Goal: Task Accomplishment & Management: Use online tool/utility

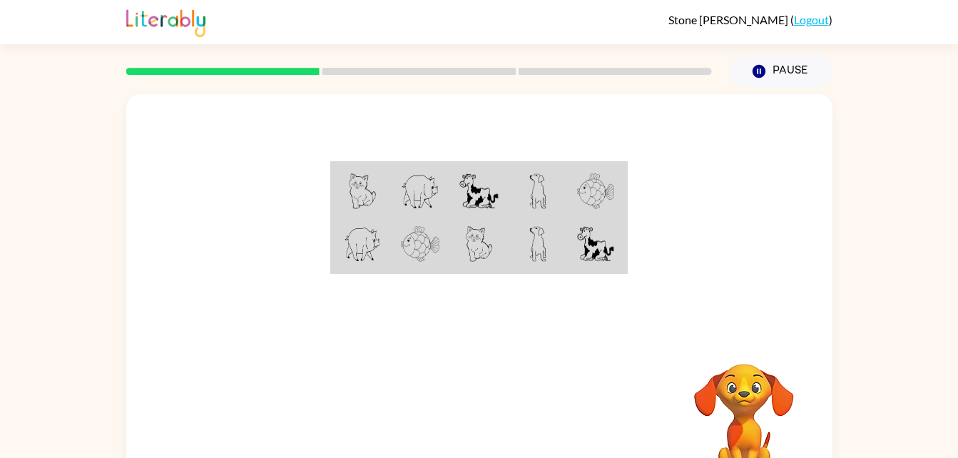
click at [809, 213] on div at bounding box center [479, 214] width 706 height 240
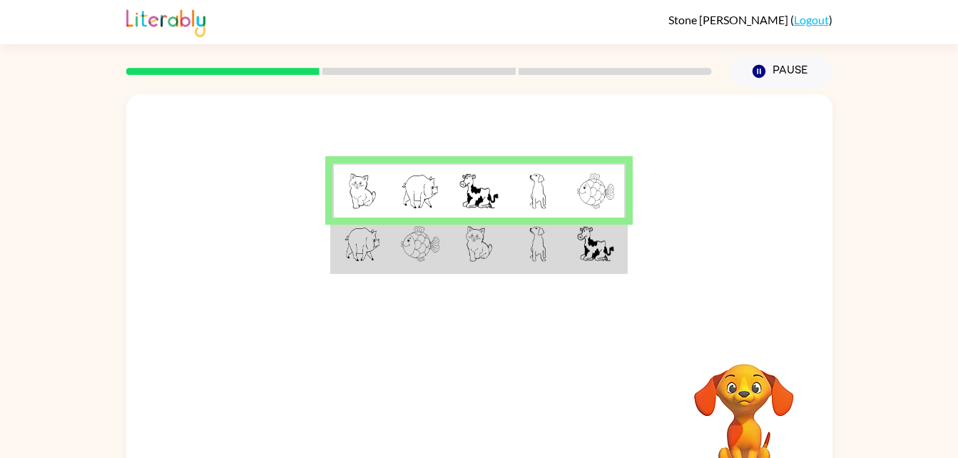
click at [440, 250] on td at bounding box center [420, 245] width 59 height 55
click at [443, 251] on td at bounding box center [420, 245] width 59 height 55
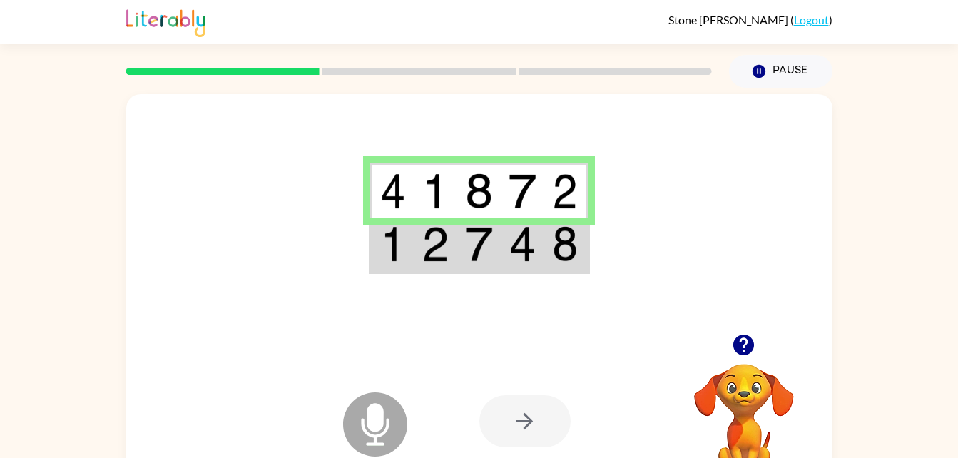
click at [357, 412] on icon at bounding box center [375, 424] width 64 height 64
click at [358, 412] on icon at bounding box center [375, 424] width 64 height 64
click at [456, 253] on td at bounding box center [436, 245] width 44 height 55
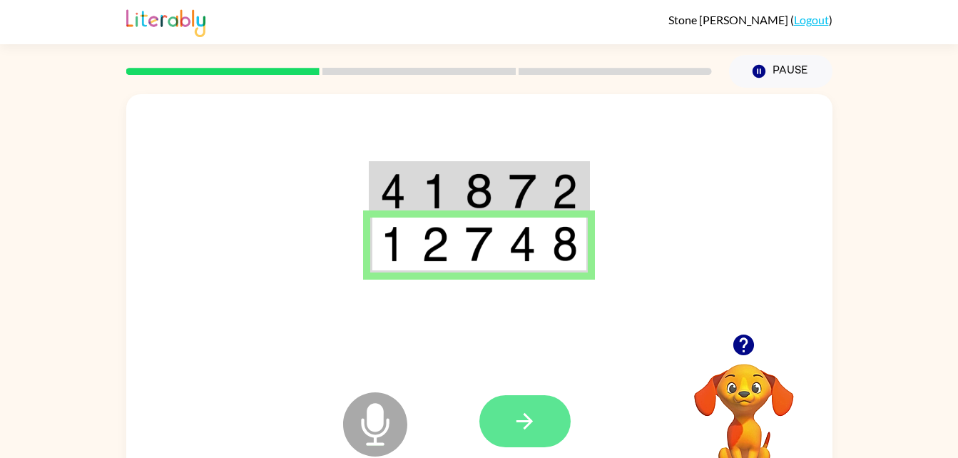
click at [539, 435] on button "button" at bounding box center [525, 421] width 91 height 52
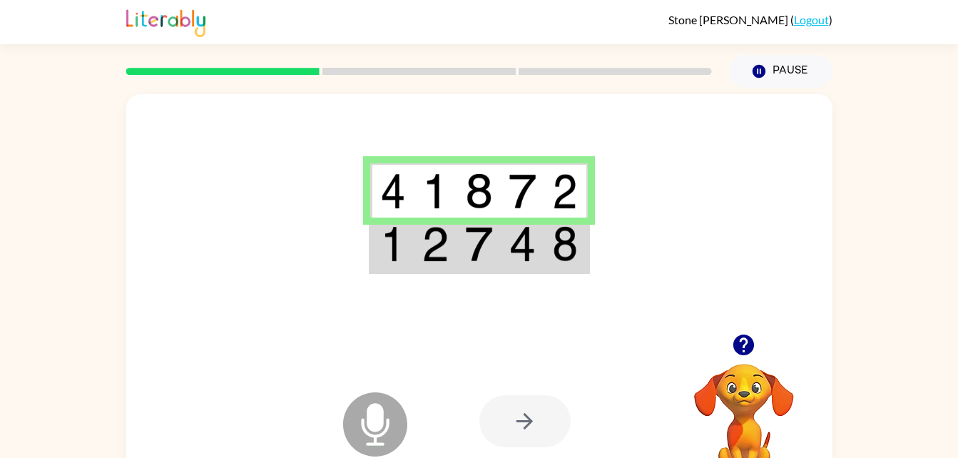
click at [462, 253] on td at bounding box center [479, 245] width 44 height 55
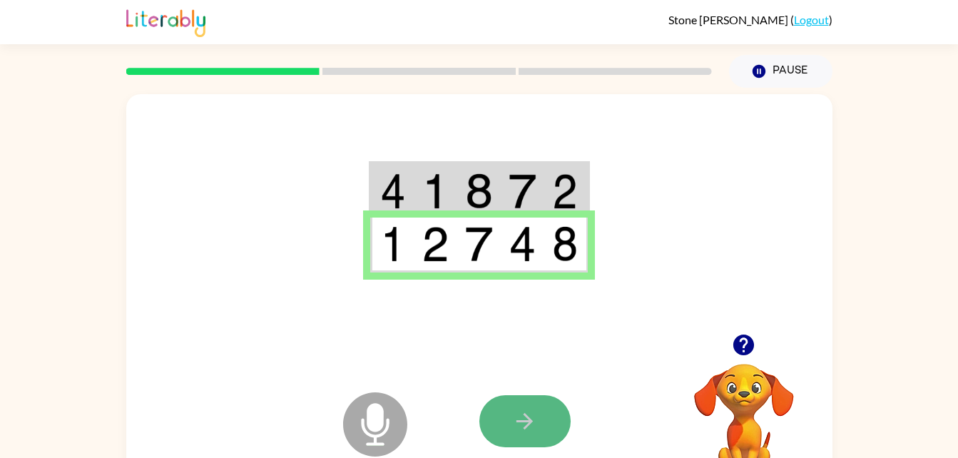
click at [518, 421] on icon "button" at bounding box center [525, 421] width 16 height 16
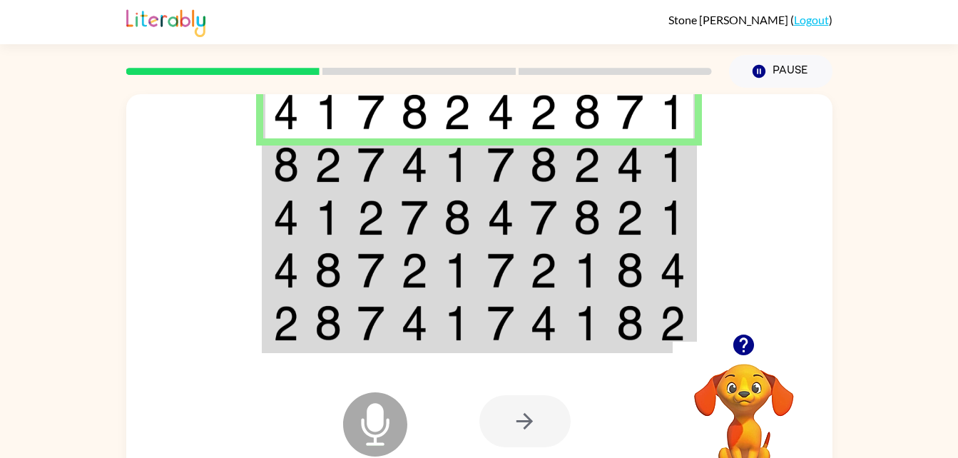
click at [298, 169] on img at bounding box center [286, 165] width 26 height 36
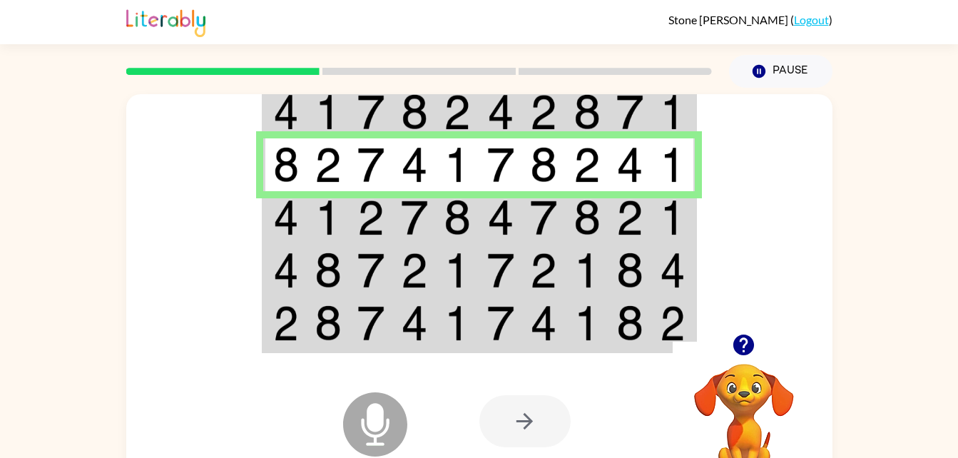
click at [296, 217] on img at bounding box center [286, 218] width 26 height 36
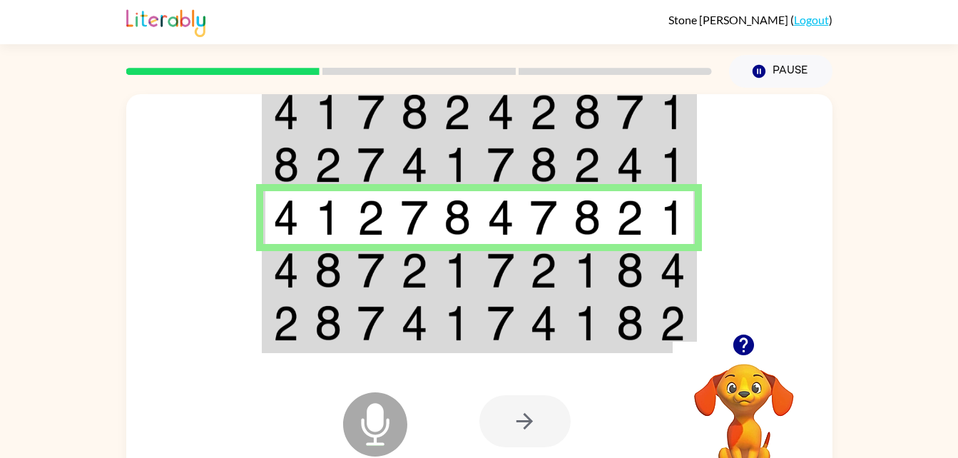
click at [289, 278] on img at bounding box center [286, 271] width 26 height 36
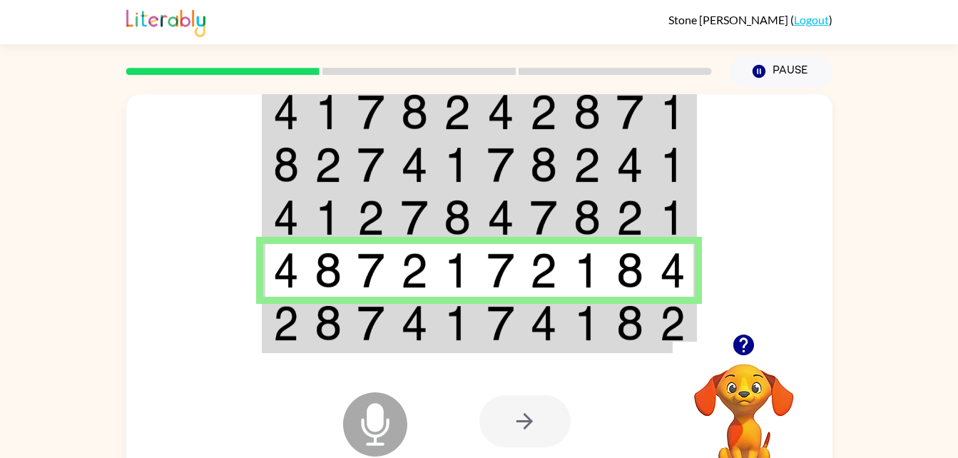
click at [374, 329] on img at bounding box center [371, 323] width 27 height 36
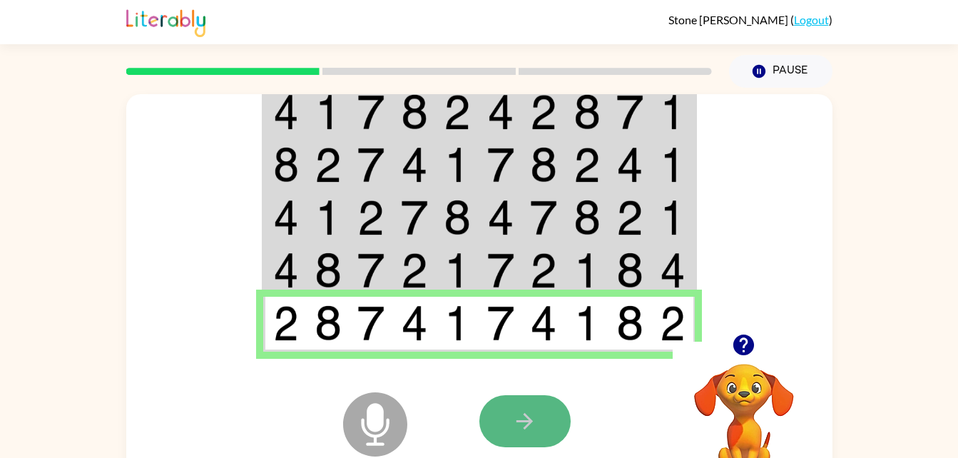
click at [525, 440] on button "button" at bounding box center [525, 421] width 91 height 52
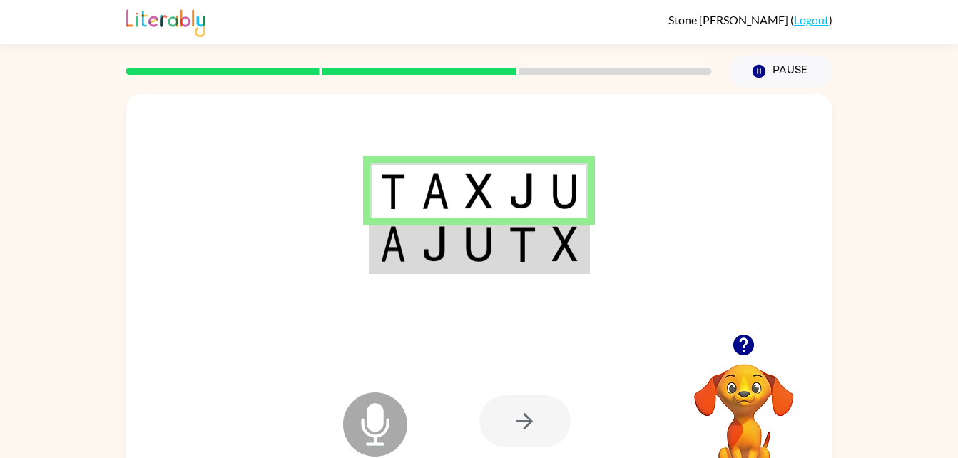
click at [490, 251] on img at bounding box center [478, 244] width 27 height 36
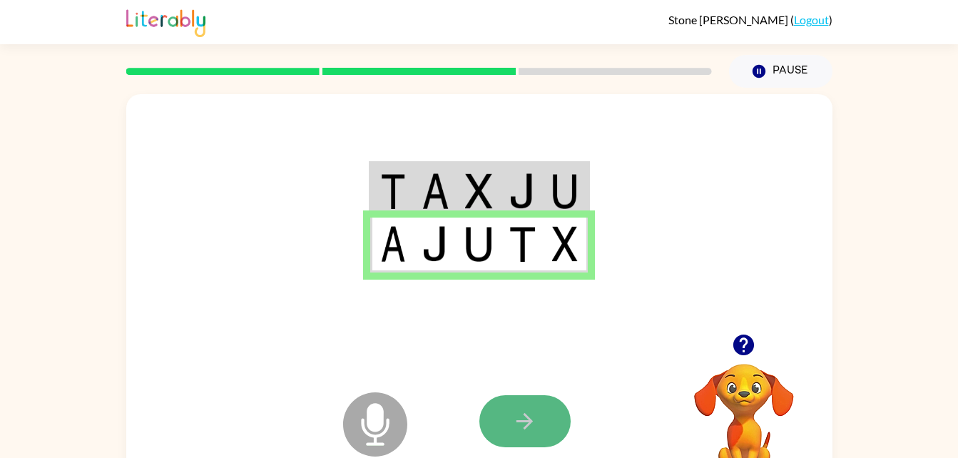
drag, startPoint x: 527, startPoint y: 408, endPoint x: 521, endPoint y: 420, distance: 13.7
click at [521, 420] on icon "button" at bounding box center [524, 421] width 25 height 25
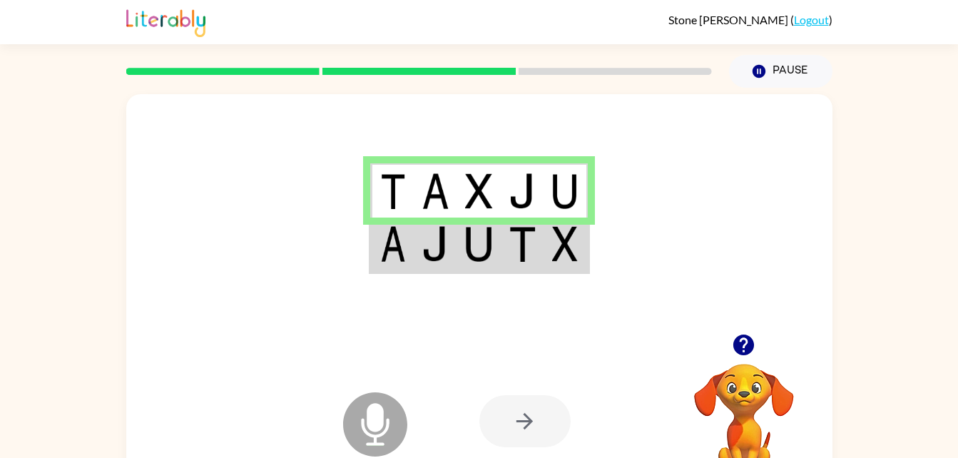
click at [464, 243] on td at bounding box center [479, 245] width 44 height 55
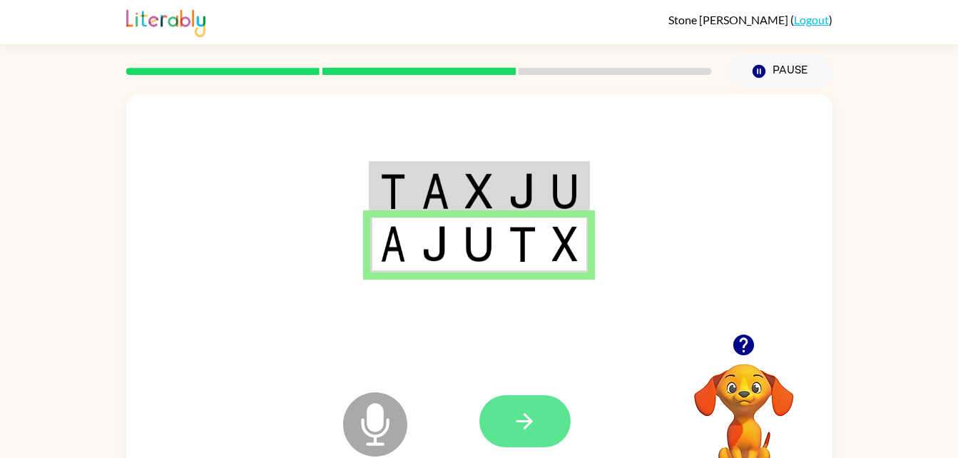
click at [546, 420] on button "button" at bounding box center [525, 421] width 91 height 52
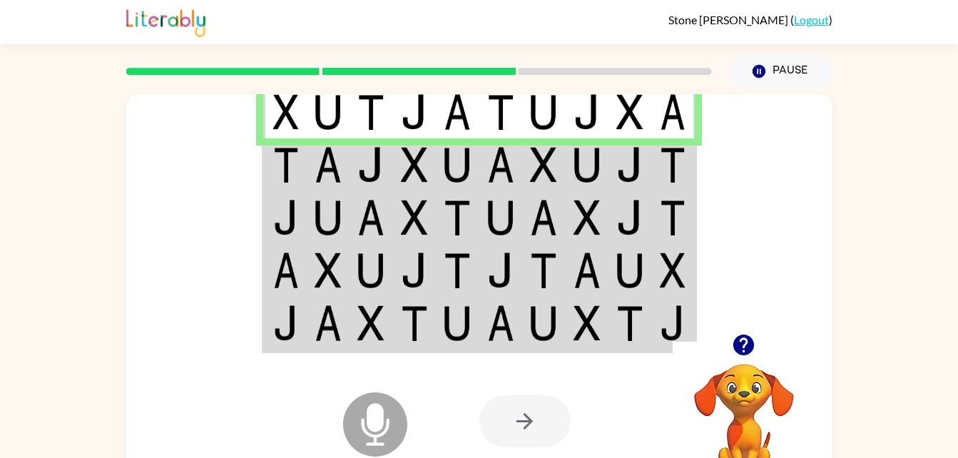
click at [347, 152] on td at bounding box center [329, 164] width 44 height 53
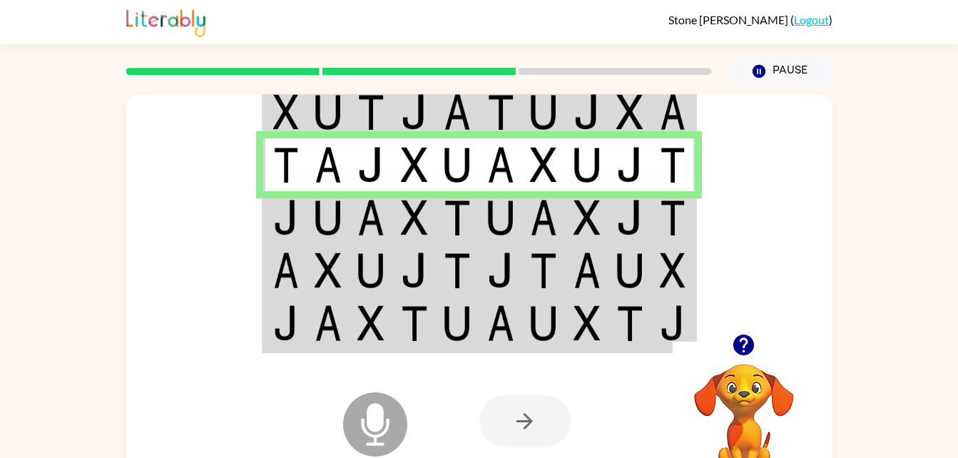
click at [305, 225] on td at bounding box center [285, 217] width 44 height 53
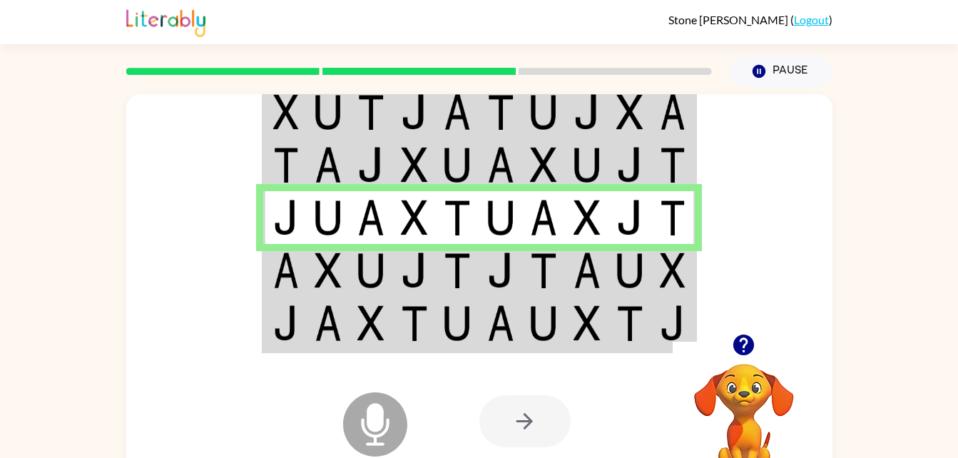
click at [318, 283] on img at bounding box center [328, 271] width 27 height 36
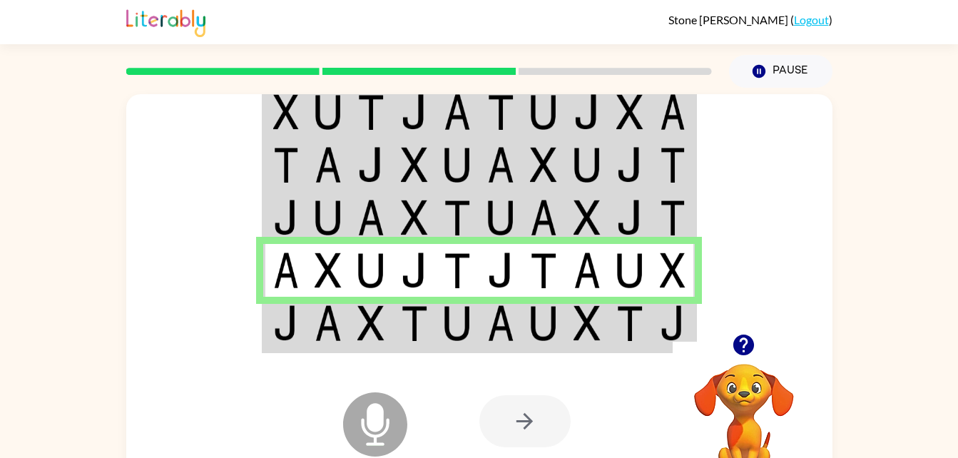
click at [308, 337] on td at bounding box center [329, 324] width 44 height 55
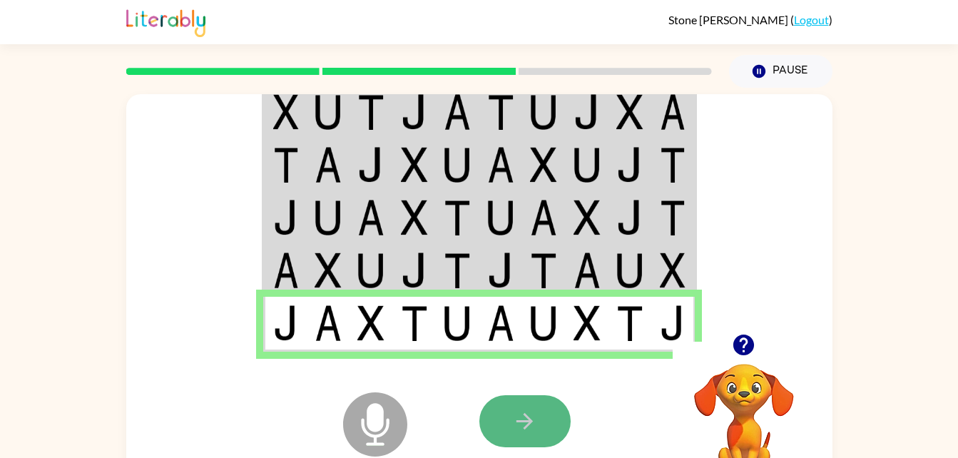
click at [507, 432] on button "button" at bounding box center [525, 421] width 91 height 52
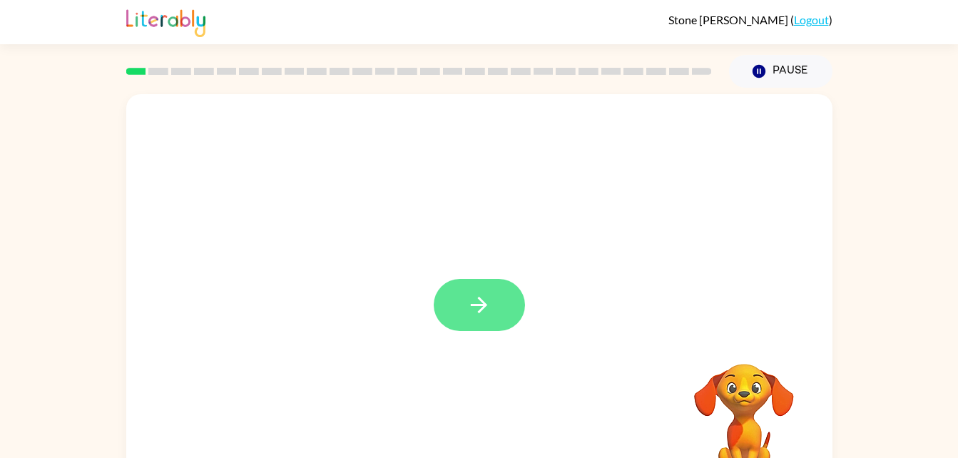
click at [464, 316] on button "button" at bounding box center [479, 305] width 91 height 52
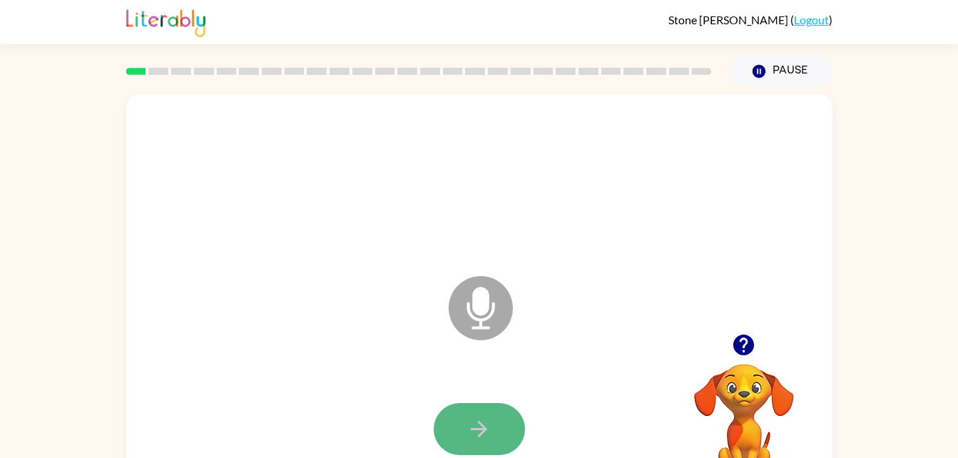
click at [481, 412] on button "button" at bounding box center [479, 429] width 91 height 52
click at [482, 425] on icon "button" at bounding box center [479, 429] width 16 height 16
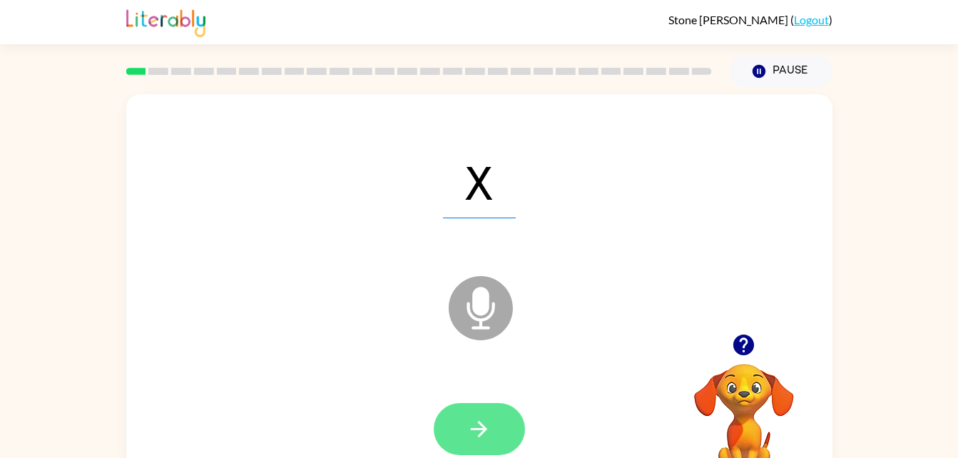
click at [480, 430] on icon "button" at bounding box center [479, 429] width 25 height 25
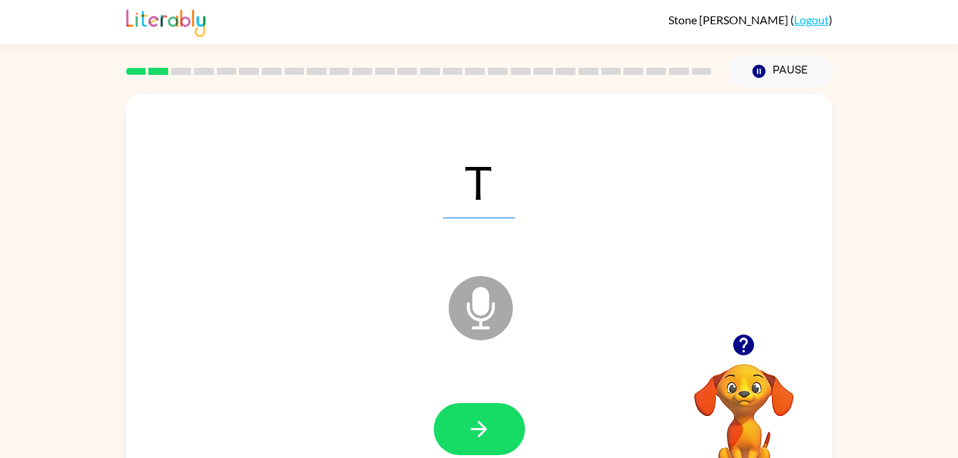
click at [480, 430] on icon "button" at bounding box center [479, 429] width 25 height 25
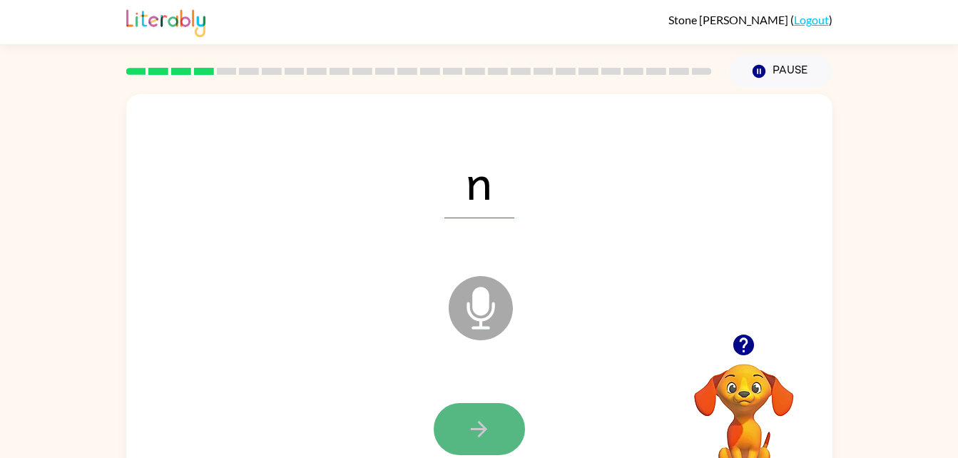
click at [480, 430] on icon "button" at bounding box center [479, 429] width 25 height 25
click at [481, 431] on icon "button" at bounding box center [479, 429] width 25 height 25
click at [482, 436] on icon "button" at bounding box center [479, 429] width 25 height 25
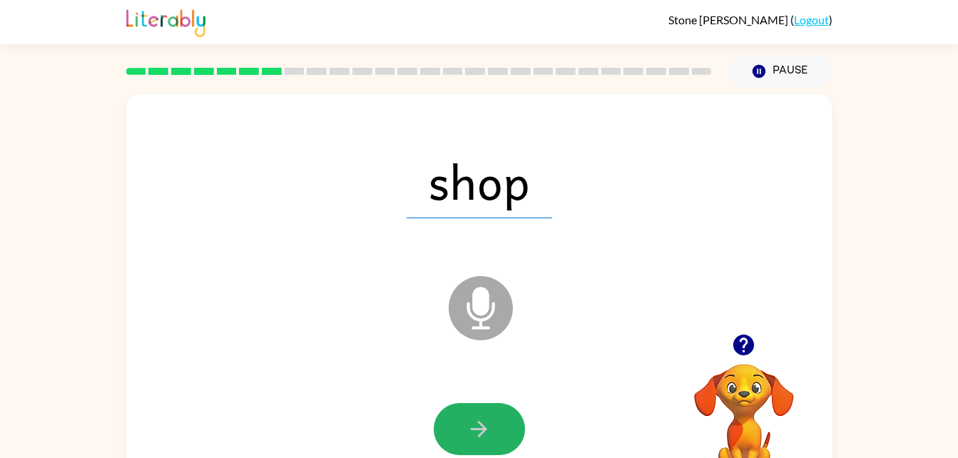
drag, startPoint x: 482, startPoint y: 436, endPoint x: 471, endPoint y: 405, distance: 32.5
click at [471, 405] on button "button" at bounding box center [479, 429] width 91 height 52
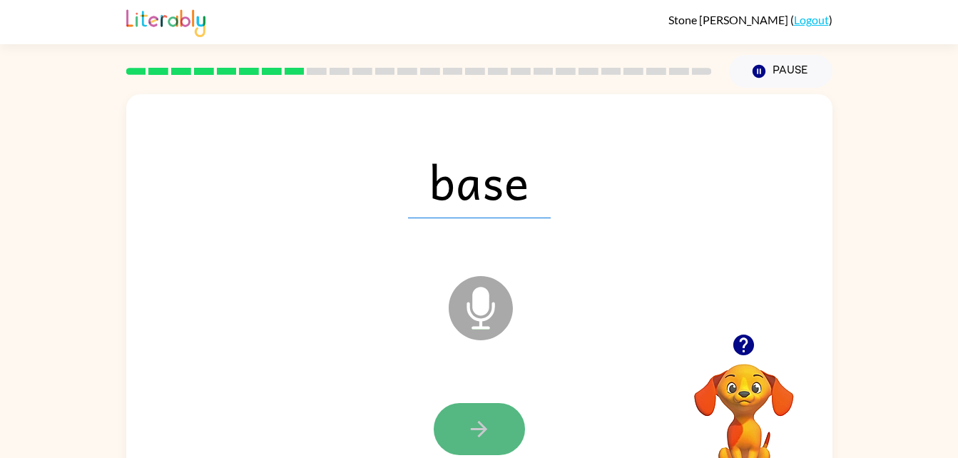
click at [471, 423] on icon "button" at bounding box center [479, 429] width 25 height 25
click at [472, 435] on icon "button" at bounding box center [479, 429] width 25 height 25
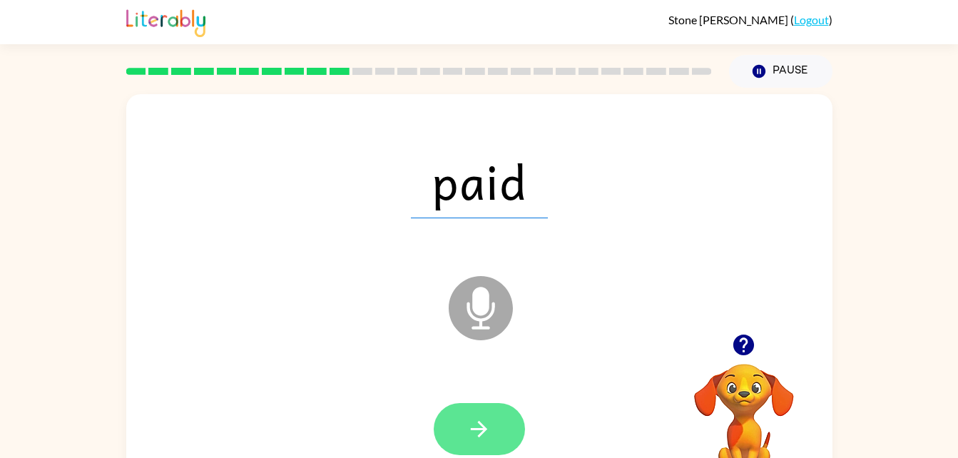
click at [470, 430] on icon "button" at bounding box center [479, 429] width 25 height 25
click at [493, 433] on button "button" at bounding box center [479, 429] width 91 height 52
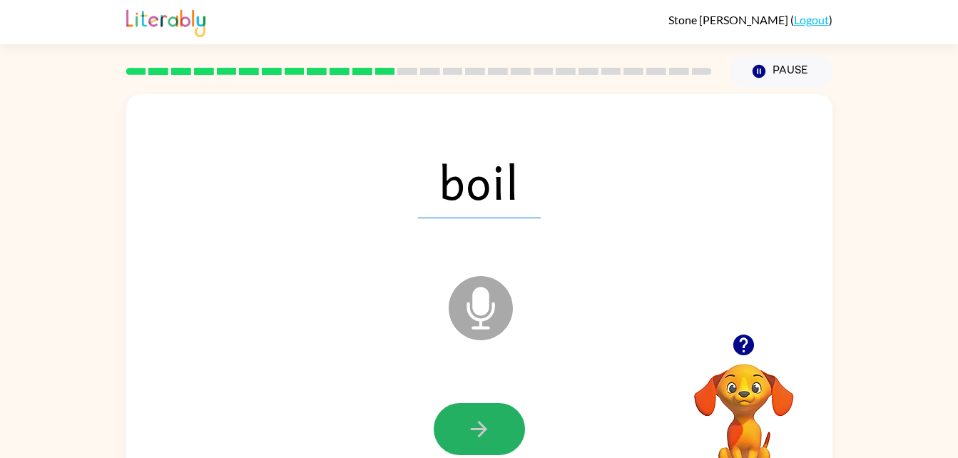
click at [491, 431] on icon "button" at bounding box center [479, 429] width 25 height 25
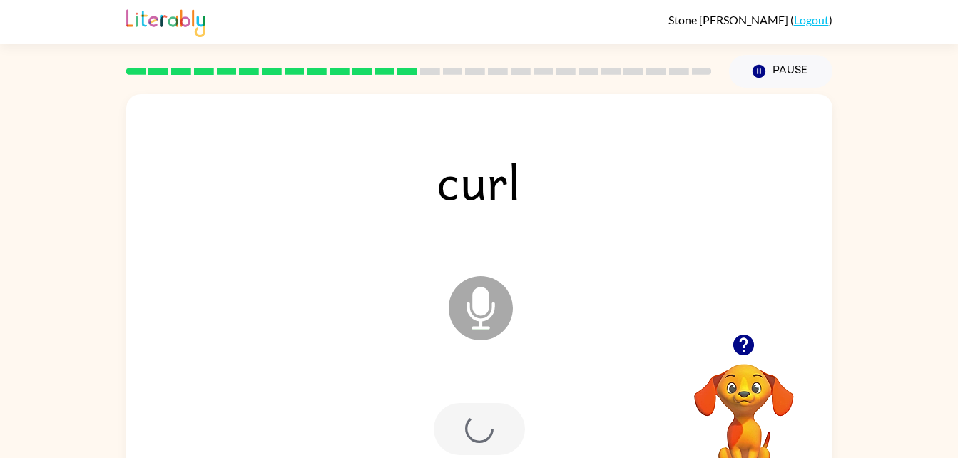
click at [491, 431] on div at bounding box center [479, 429] width 91 height 52
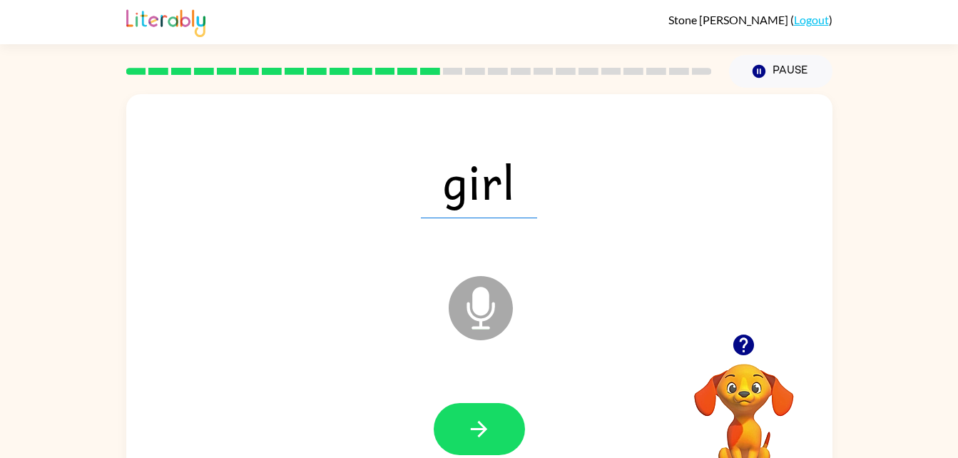
click at [491, 431] on icon "button" at bounding box center [479, 429] width 25 height 25
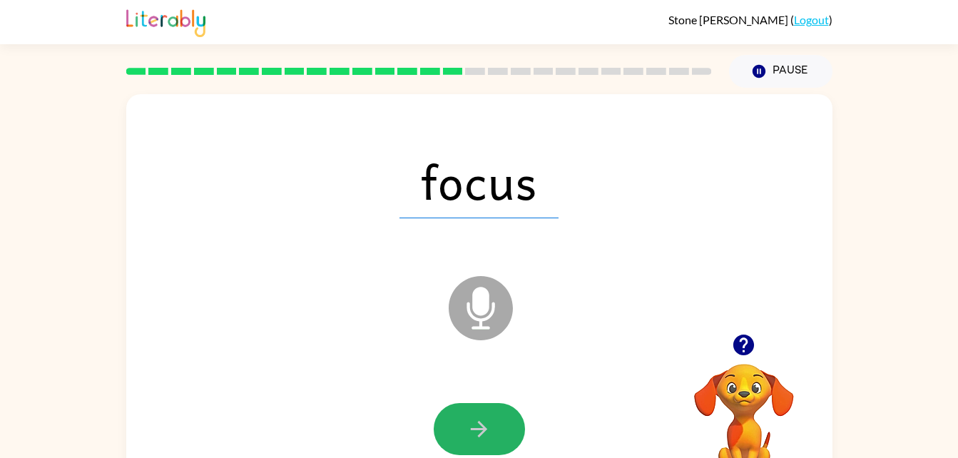
click at [491, 431] on icon "button" at bounding box center [479, 429] width 25 height 25
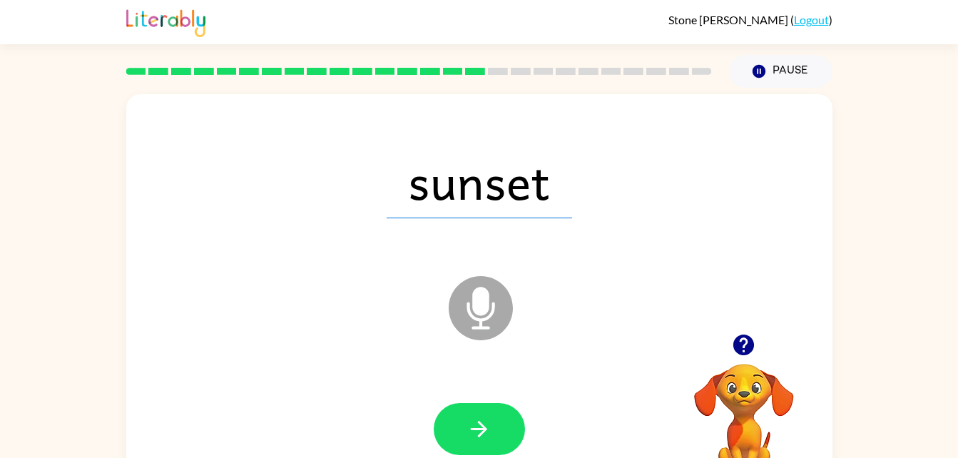
click at [491, 431] on icon "button" at bounding box center [479, 429] width 25 height 25
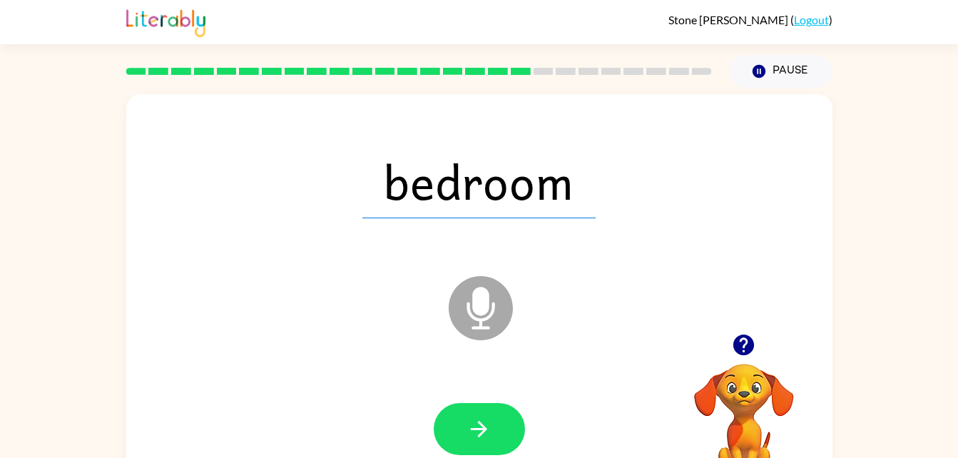
click at [491, 431] on icon "button" at bounding box center [479, 429] width 25 height 25
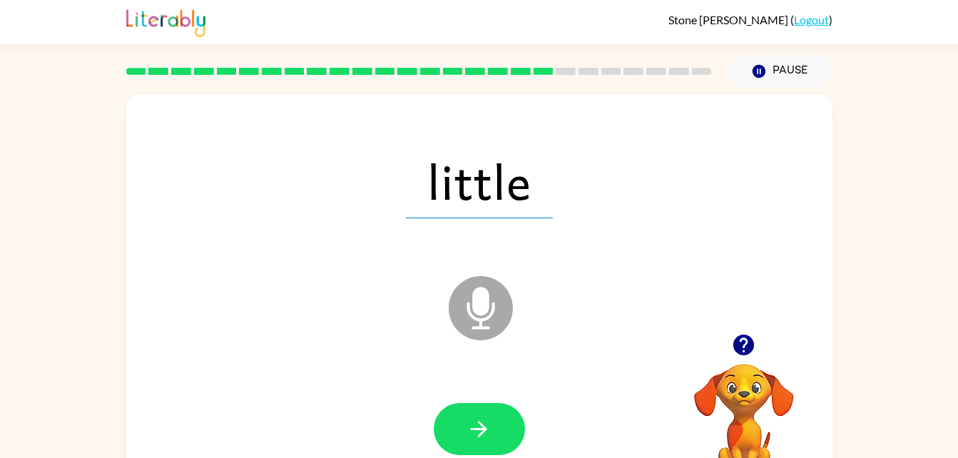
click at [491, 431] on icon "button" at bounding box center [479, 429] width 25 height 25
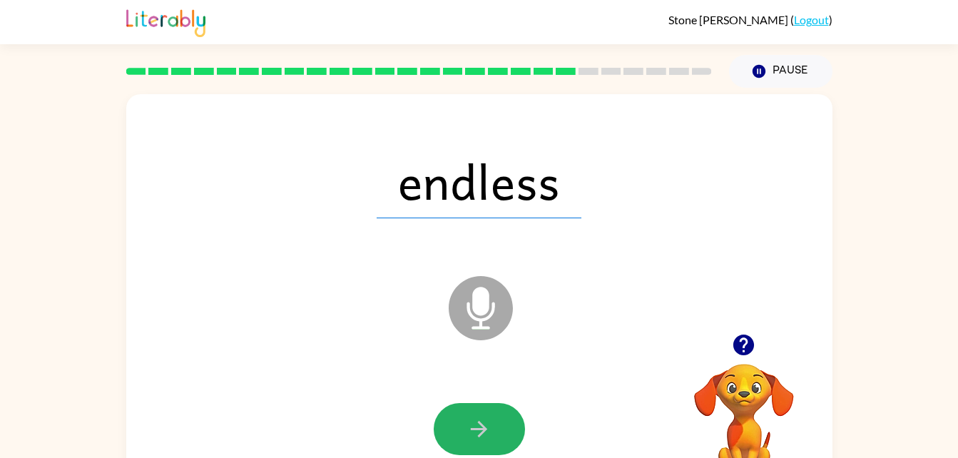
click at [491, 431] on icon "button" at bounding box center [479, 429] width 25 height 25
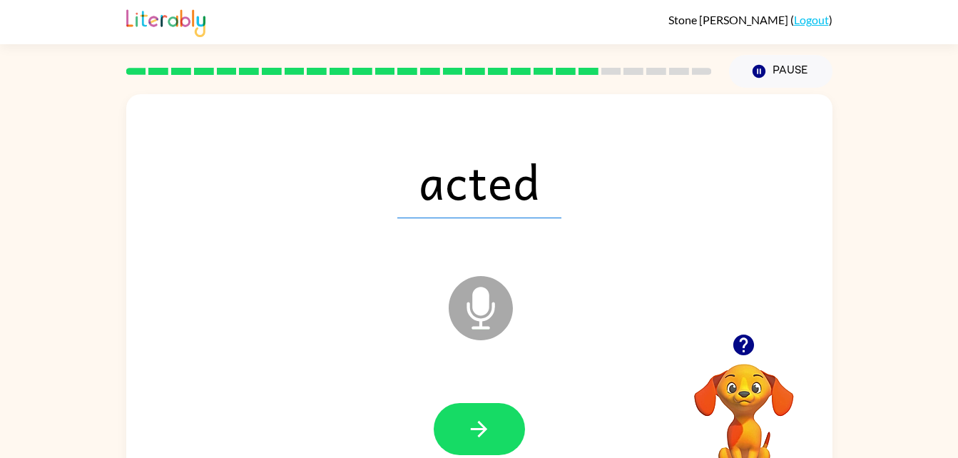
click at [491, 431] on icon "button" at bounding box center [479, 429] width 25 height 25
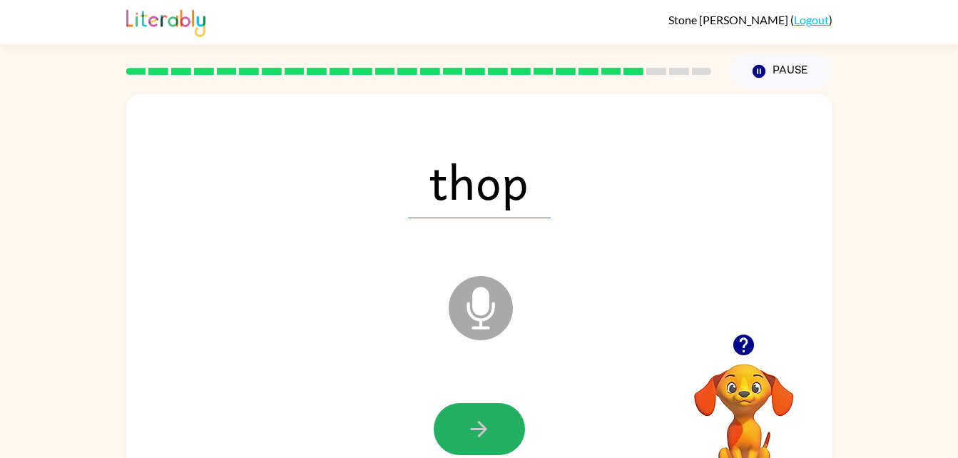
click at [491, 431] on icon "button" at bounding box center [479, 429] width 25 height 25
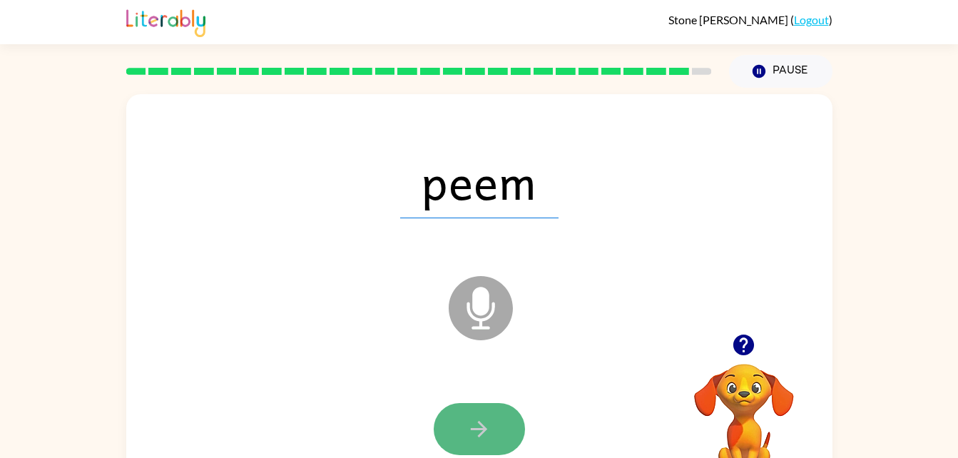
click at [490, 432] on icon "button" at bounding box center [479, 429] width 25 height 25
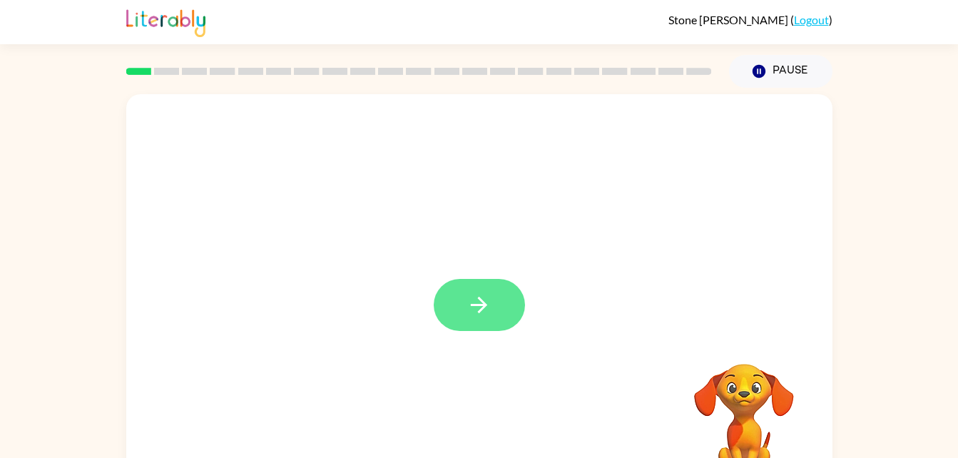
click at [461, 317] on button "button" at bounding box center [479, 305] width 91 height 52
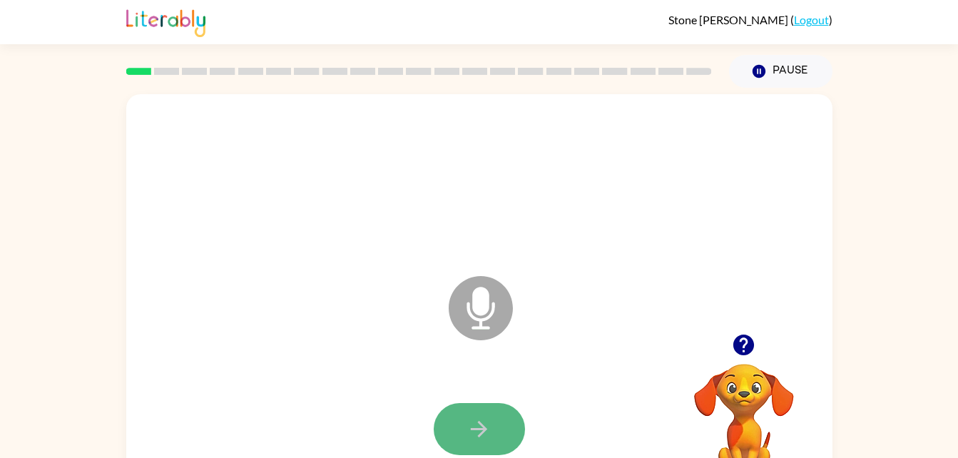
click at [500, 417] on button "button" at bounding box center [479, 429] width 91 height 52
click at [495, 417] on button "button" at bounding box center [479, 429] width 91 height 52
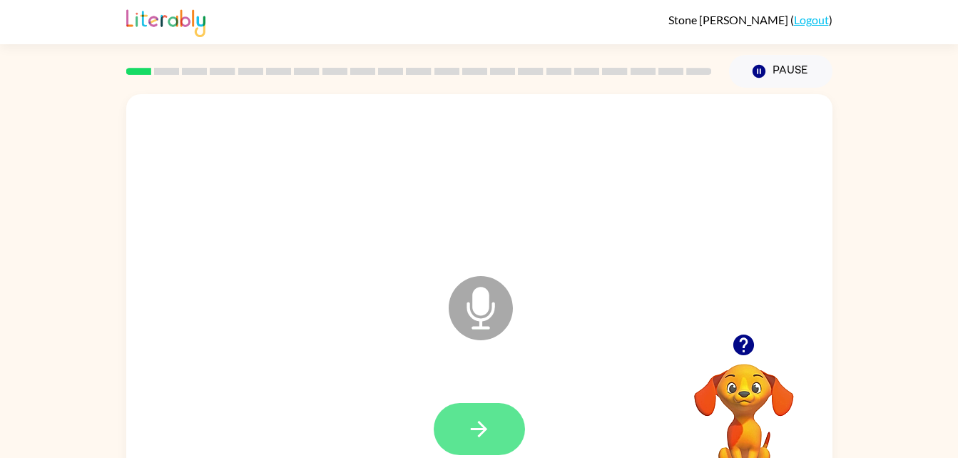
click at [497, 421] on button "button" at bounding box center [479, 429] width 91 height 52
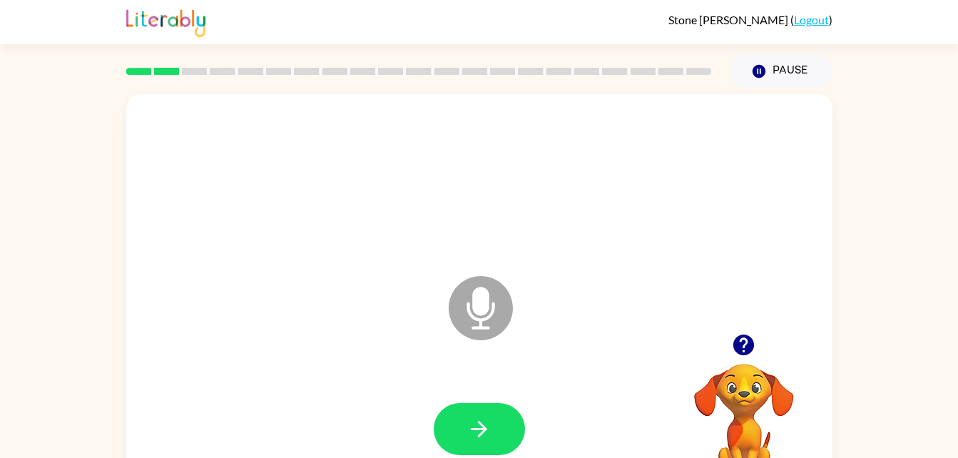
click at [498, 424] on button "button" at bounding box center [479, 429] width 91 height 52
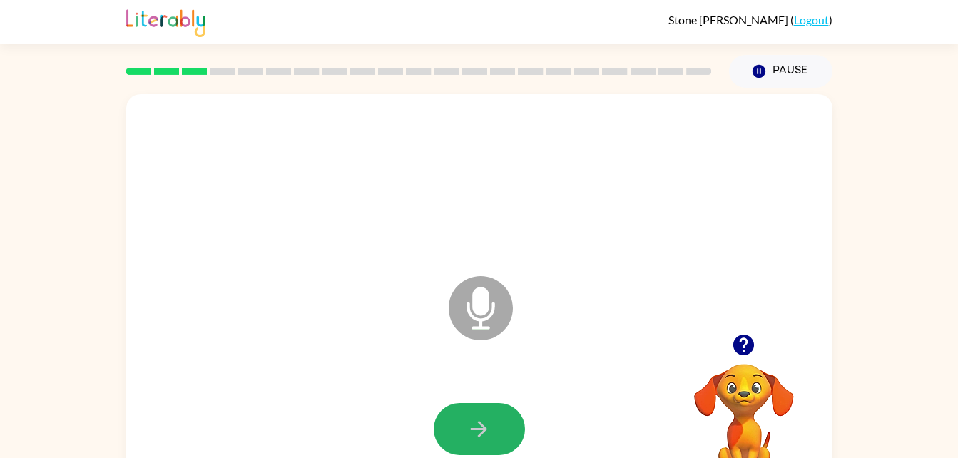
click at [498, 424] on button "button" at bounding box center [479, 429] width 91 height 52
click at [498, 425] on button "button" at bounding box center [479, 429] width 91 height 52
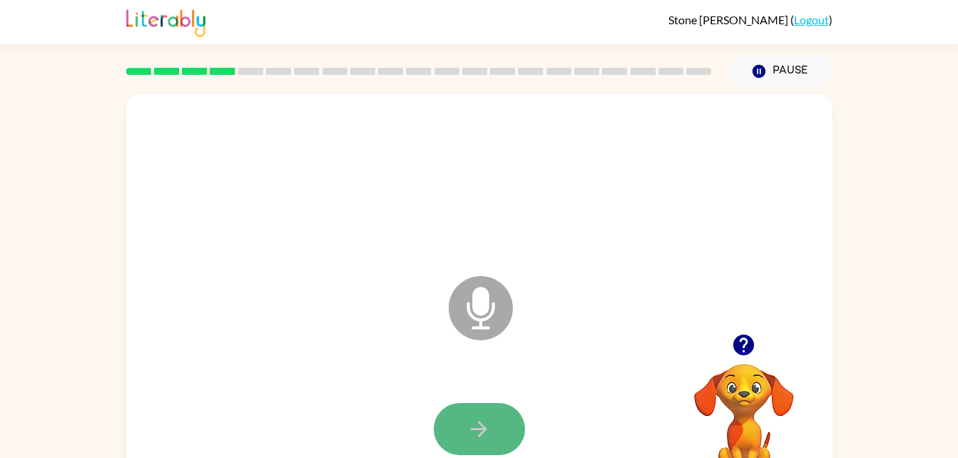
click at [498, 425] on button "button" at bounding box center [479, 429] width 91 height 52
drag, startPoint x: 498, startPoint y: 425, endPoint x: 502, endPoint y: 433, distance: 9.3
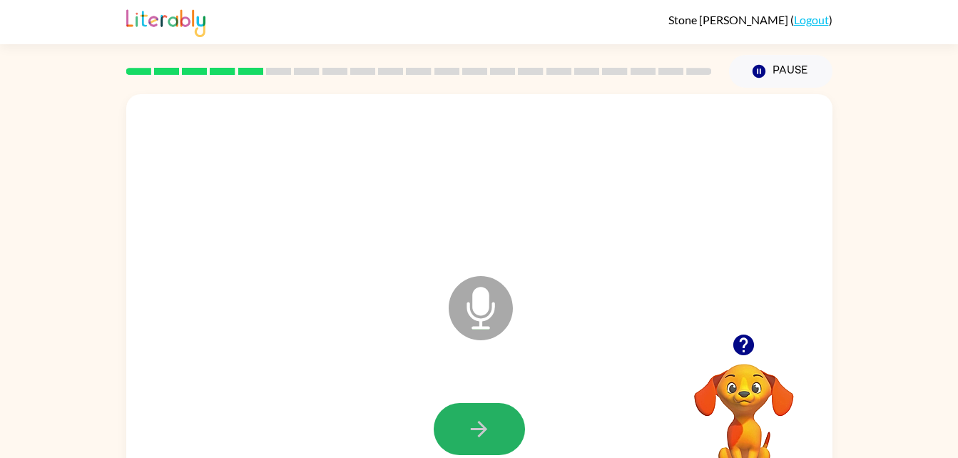
click at [502, 433] on button "button" at bounding box center [479, 429] width 91 height 52
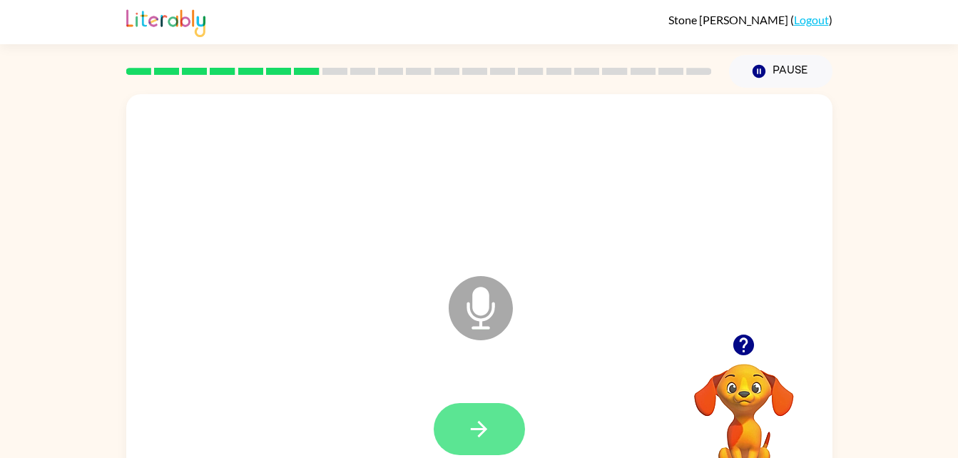
click at [502, 433] on button "button" at bounding box center [479, 429] width 91 height 52
drag, startPoint x: 502, startPoint y: 433, endPoint x: 492, endPoint y: 410, distance: 24.6
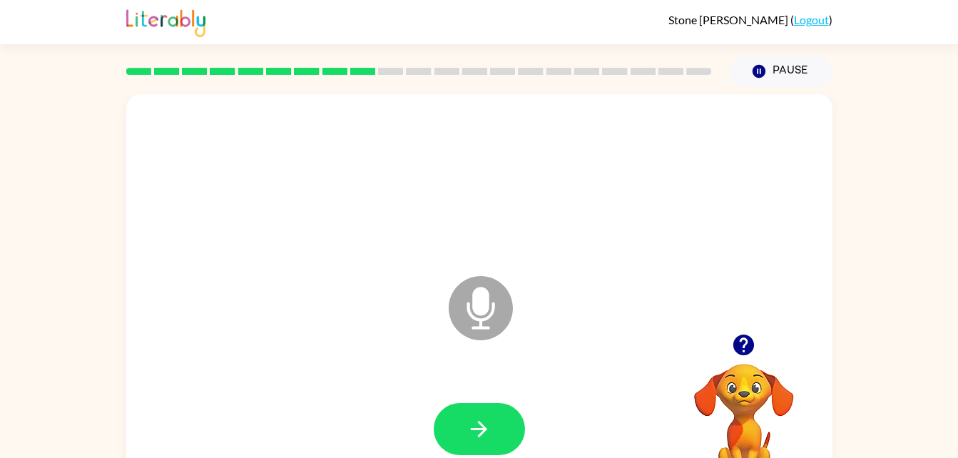
click at [492, 410] on button "button" at bounding box center [479, 429] width 91 height 52
click at [496, 440] on button "button" at bounding box center [479, 429] width 91 height 52
click at [458, 414] on button "button" at bounding box center [479, 429] width 91 height 52
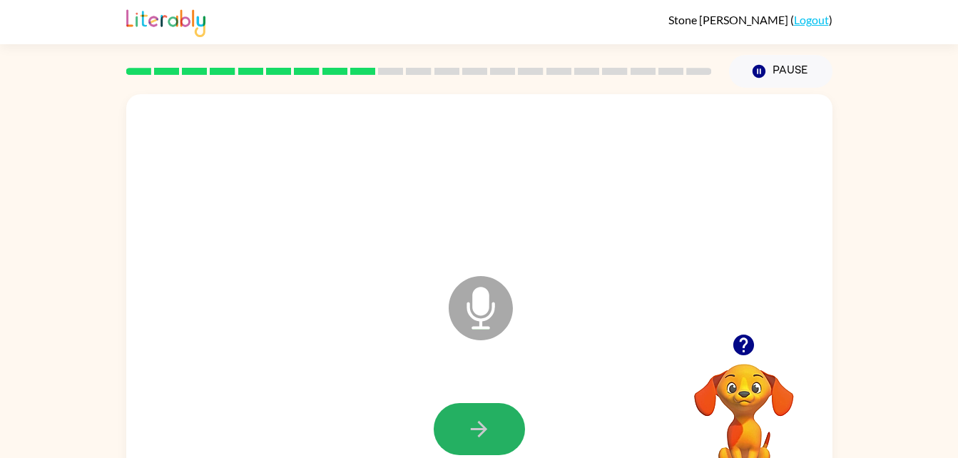
click at [458, 414] on button "button" at bounding box center [479, 429] width 91 height 52
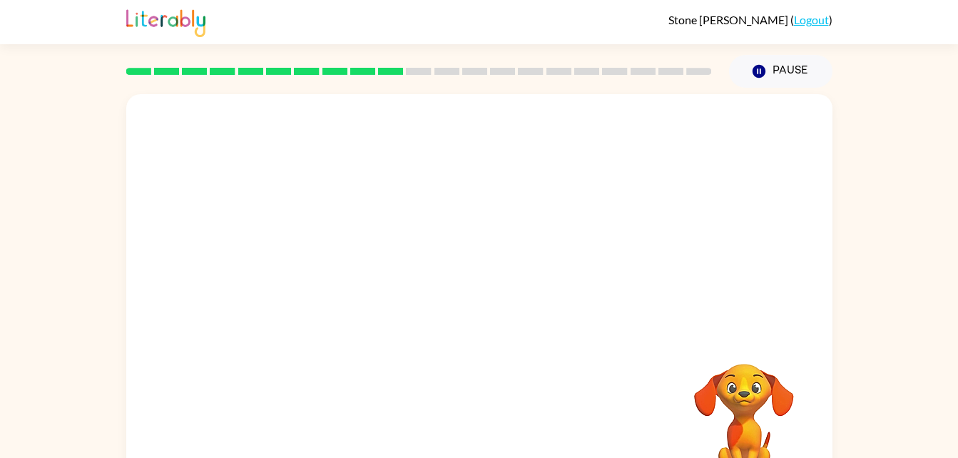
click at [461, 417] on div at bounding box center [480, 429] width 678 height 117
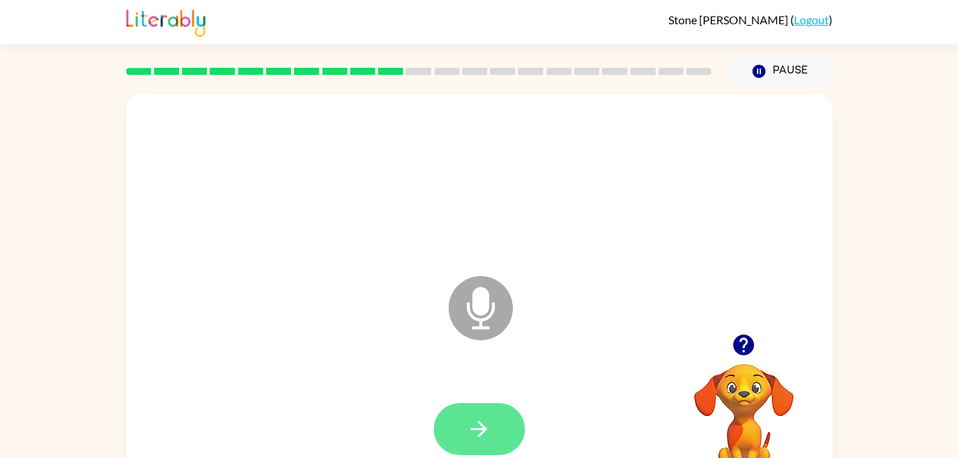
click at [461, 422] on button "button" at bounding box center [479, 429] width 91 height 52
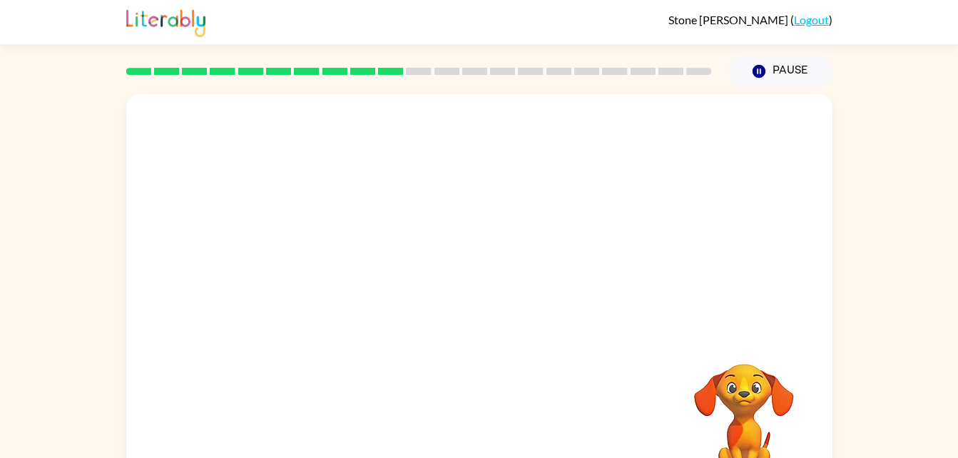
click at [461, 422] on div at bounding box center [480, 429] width 678 height 117
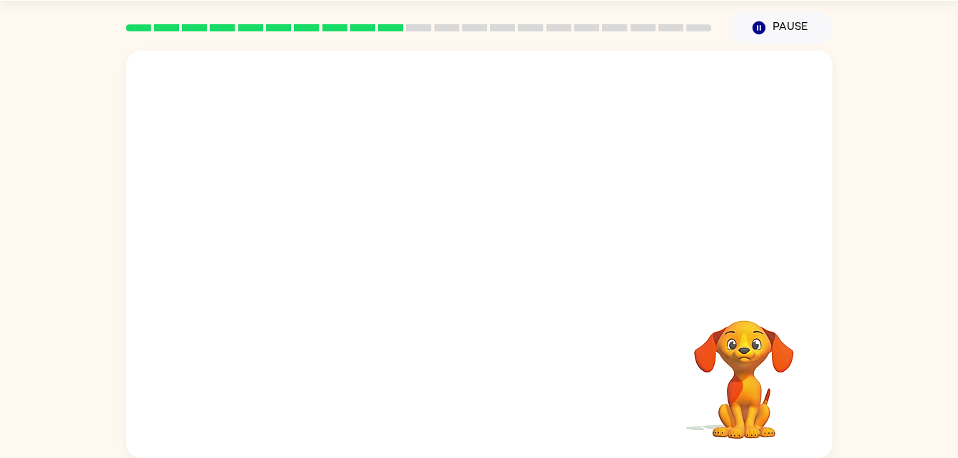
drag, startPoint x: 461, startPoint y: 422, endPoint x: 611, endPoint y: 321, distance: 180.5
click at [611, 321] on div at bounding box center [479, 254] width 706 height 407
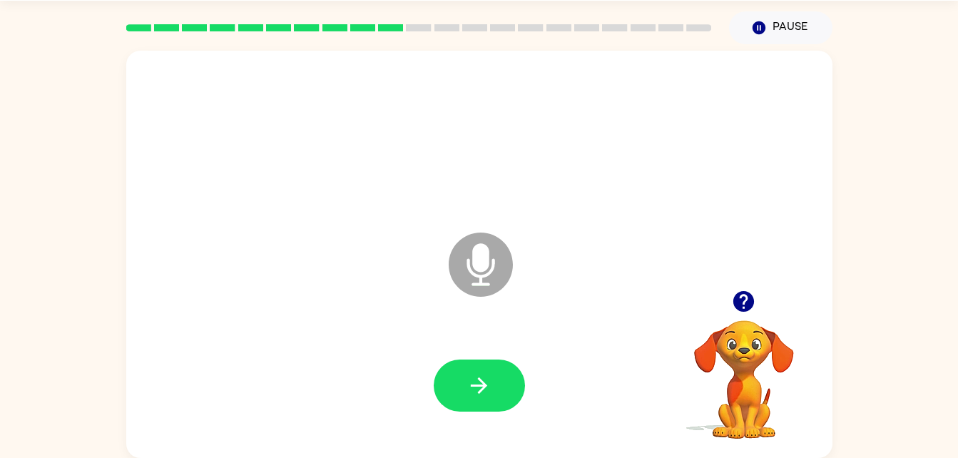
click at [611, 321] on icon "Microphone The Microphone is here when it is your turn to talk" at bounding box center [552, 282] width 214 height 107
click at [473, 385] on icon "button" at bounding box center [479, 386] width 16 height 16
click at [472, 379] on icon "button" at bounding box center [479, 385] width 25 height 25
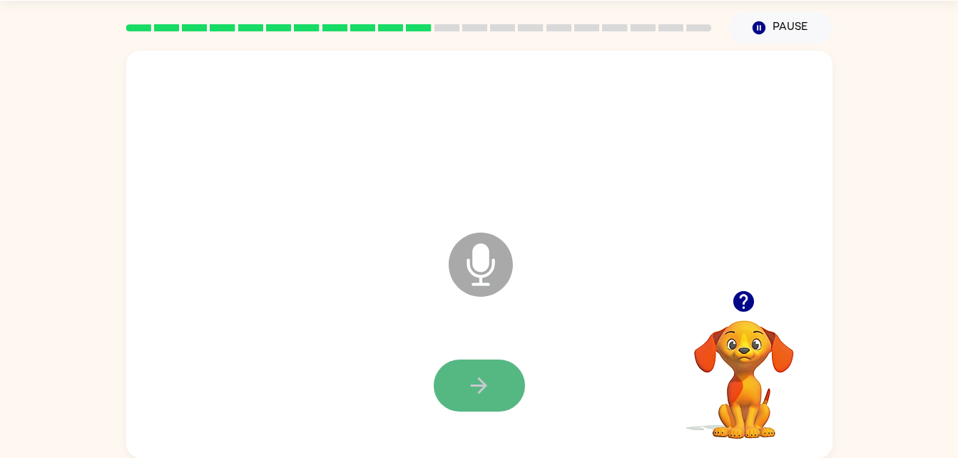
click at [473, 380] on icon "button" at bounding box center [479, 385] width 25 height 25
click at [467, 380] on icon "button" at bounding box center [479, 385] width 25 height 25
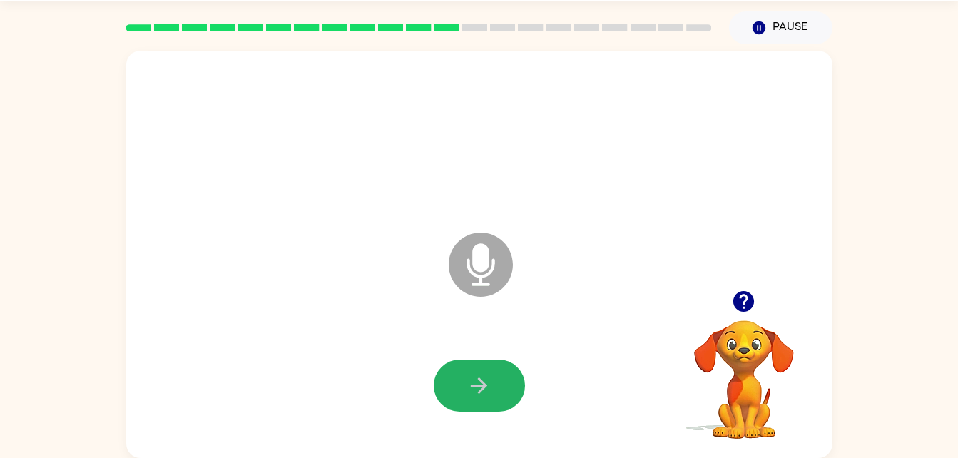
click at [460, 361] on button "button" at bounding box center [479, 386] width 91 height 52
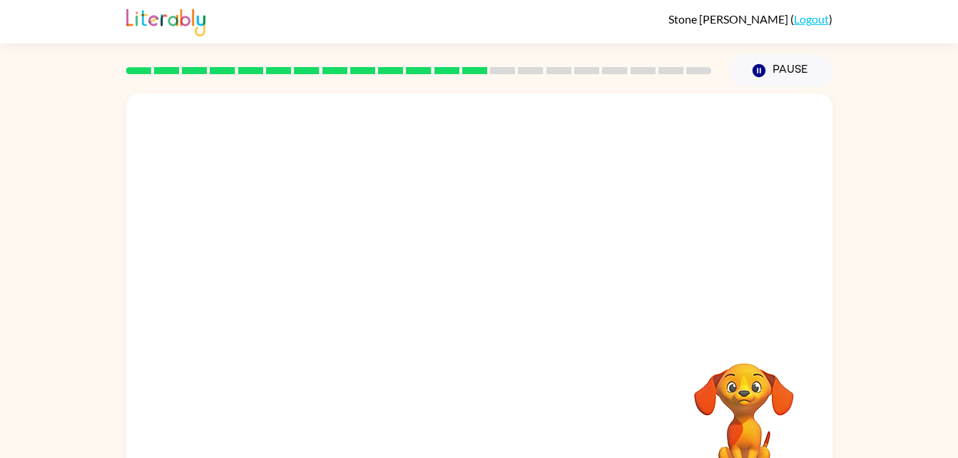
scroll to position [0, 0]
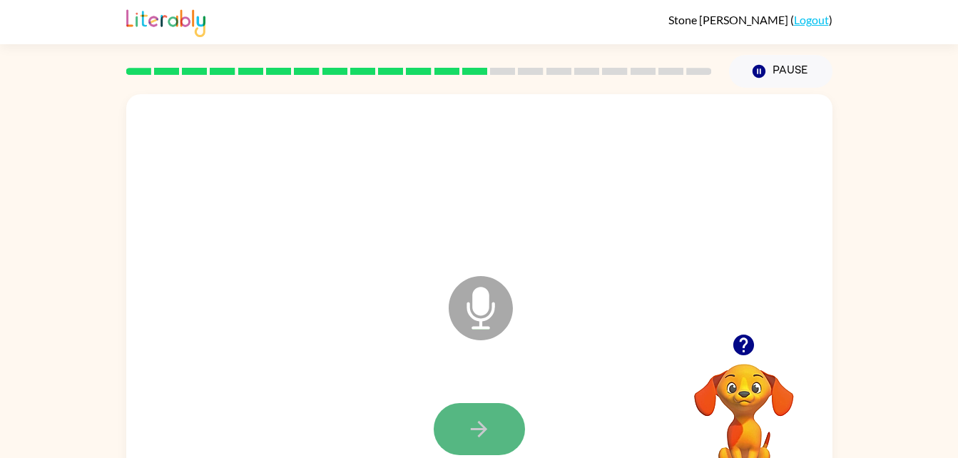
click at [459, 412] on button "button" at bounding box center [479, 429] width 91 height 52
click at [459, 413] on button "button" at bounding box center [479, 429] width 91 height 52
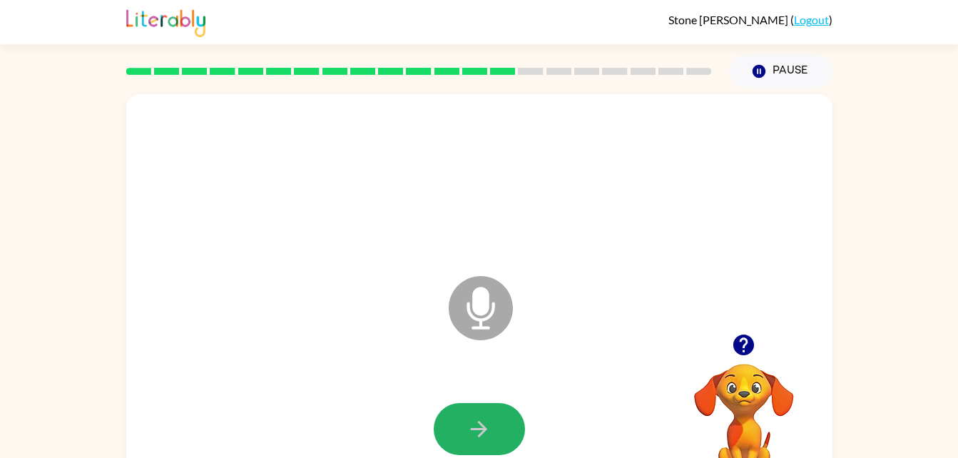
click at [459, 413] on button "button" at bounding box center [479, 429] width 91 height 52
click at [460, 424] on button "button" at bounding box center [479, 429] width 91 height 52
click at [442, 445] on button "button" at bounding box center [479, 429] width 91 height 52
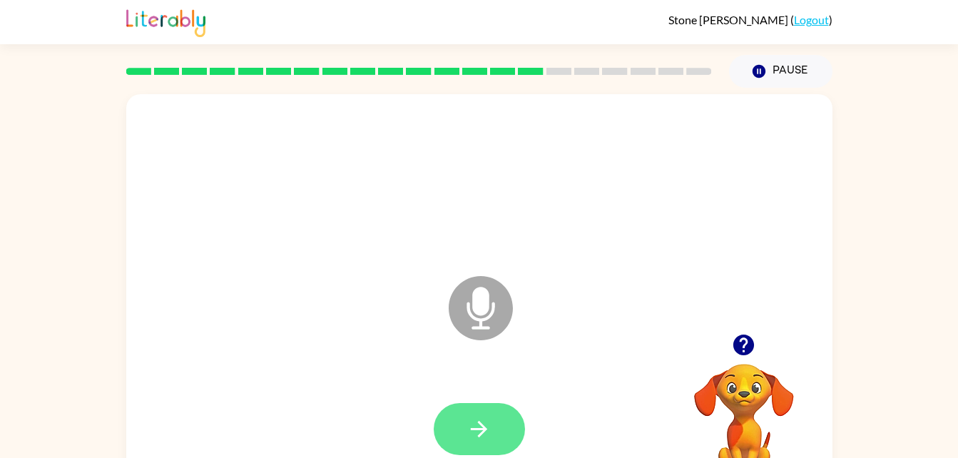
click at [482, 432] on icon "button" at bounding box center [479, 429] width 16 height 16
click at [476, 417] on icon "button" at bounding box center [479, 429] width 25 height 25
drag, startPoint x: 476, startPoint y: 416, endPoint x: 475, endPoint y: 397, distance: 18.6
click at [475, 397] on div at bounding box center [480, 429] width 678 height 117
click at [455, 432] on button "button" at bounding box center [479, 429] width 91 height 52
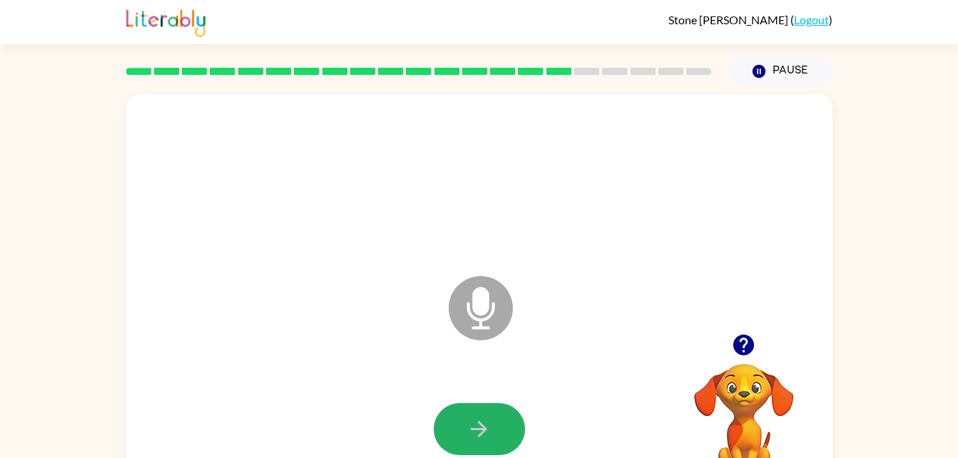
click at [455, 432] on button "button" at bounding box center [479, 429] width 91 height 52
click at [461, 437] on button "button" at bounding box center [479, 429] width 91 height 52
drag, startPoint x: 462, startPoint y: 445, endPoint x: 458, endPoint y: 426, distance: 18.9
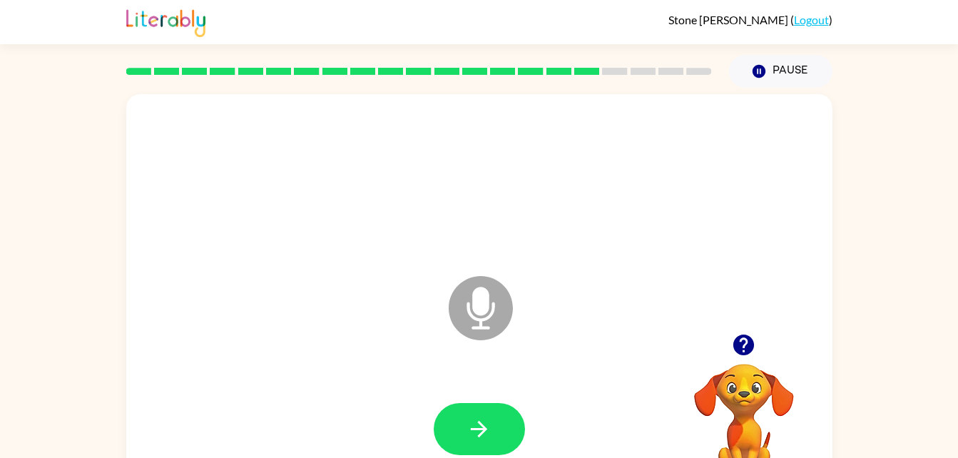
click at [458, 426] on button "button" at bounding box center [479, 429] width 91 height 52
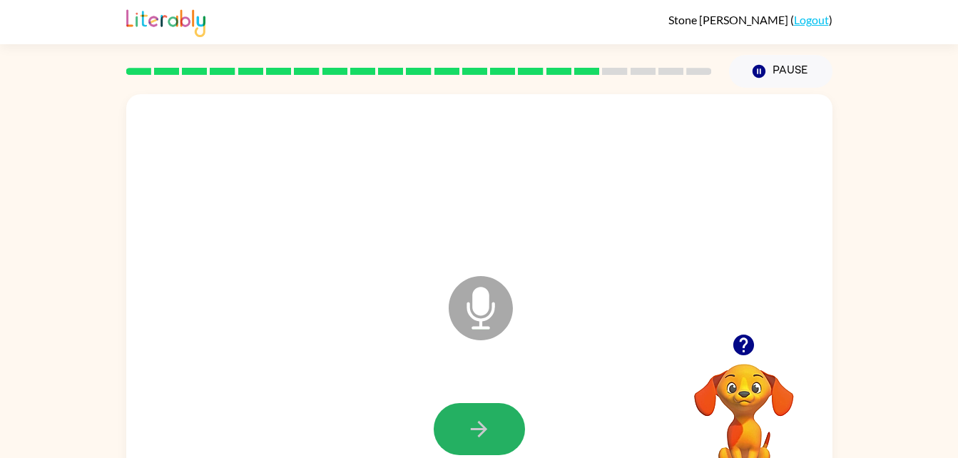
click at [457, 421] on button "button" at bounding box center [479, 429] width 91 height 52
click at [457, 421] on div at bounding box center [480, 429] width 678 height 117
click at [457, 421] on button "button" at bounding box center [479, 429] width 91 height 52
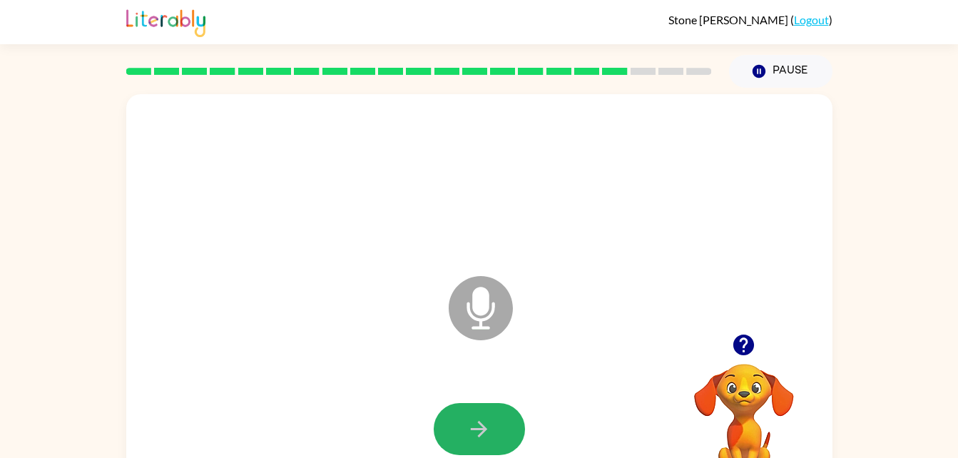
click at [457, 421] on button "button" at bounding box center [479, 429] width 91 height 52
click at [457, 423] on button "button" at bounding box center [479, 429] width 91 height 52
click at [460, 429] on button "button" at bounding box center [479, 429] width 91 height 52
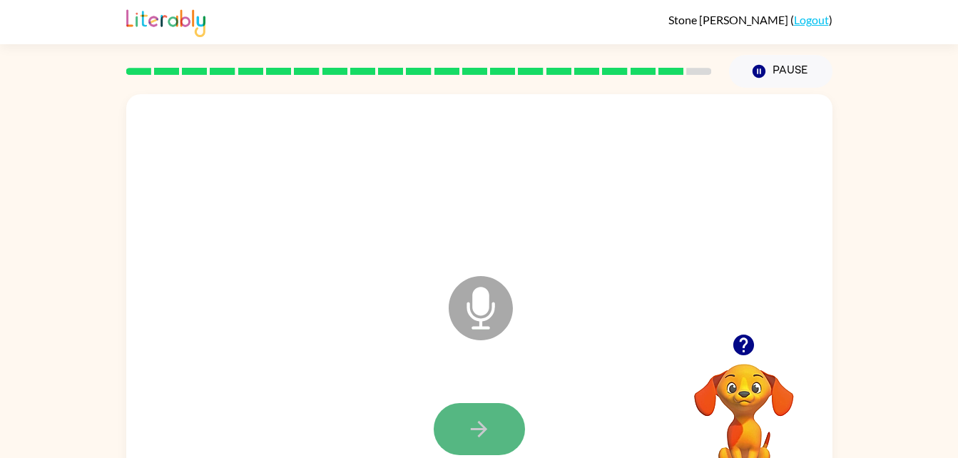
click at [487, 424] on icon "button" at bounding box center [479, 429] width 25 height 25
click at [454, 438] on button "button" at bounding box center [479, 429] width 91 height 52
click at [452, 450] on button "button" at bounding box center [479, 429] width 91 height 52
